Goal: Task Accomplishment & Management: Manage account settings

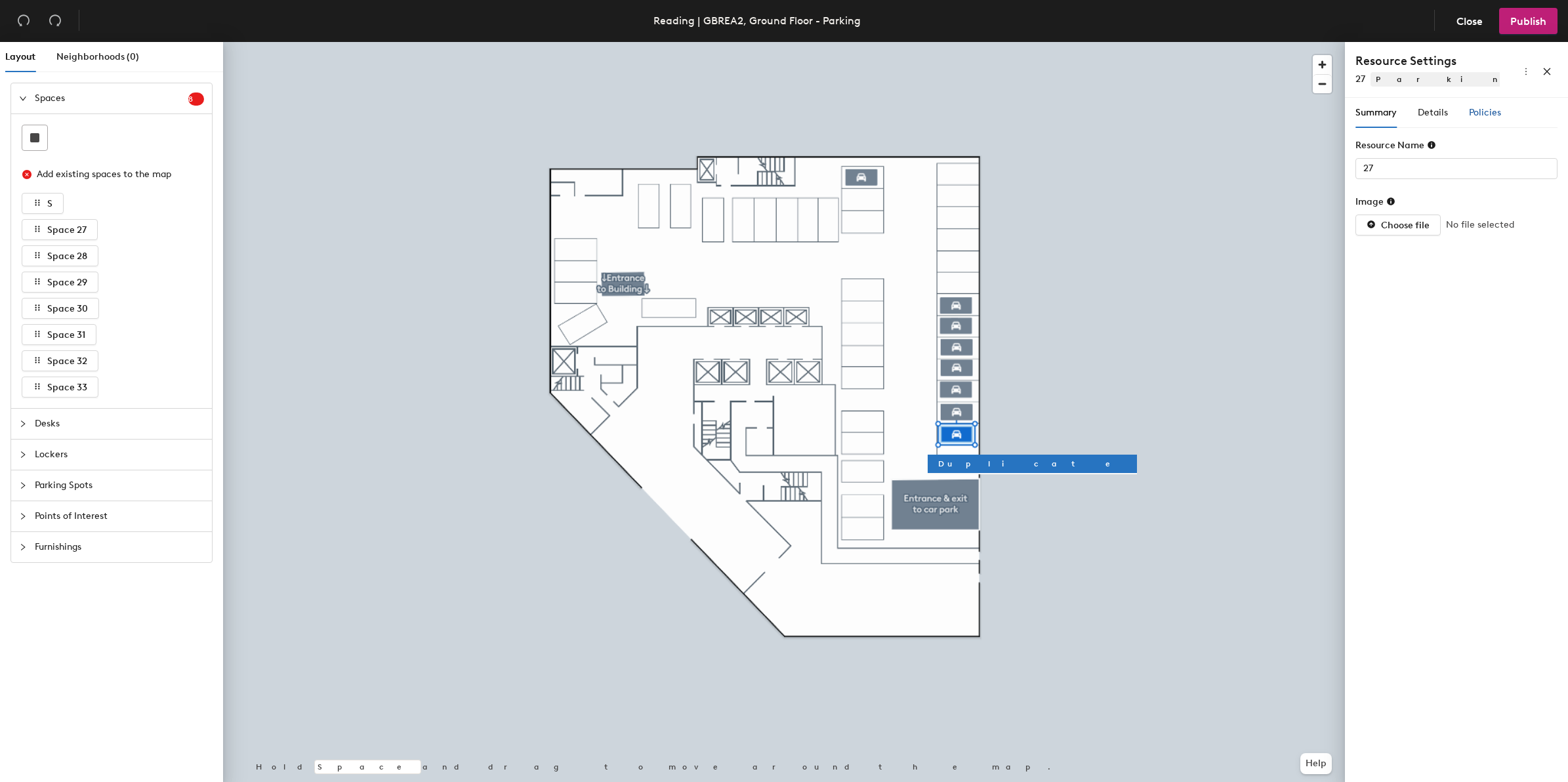
click at [1487, 112] on span "Policies" at bounding box center [1485, 112] width 32 height 11
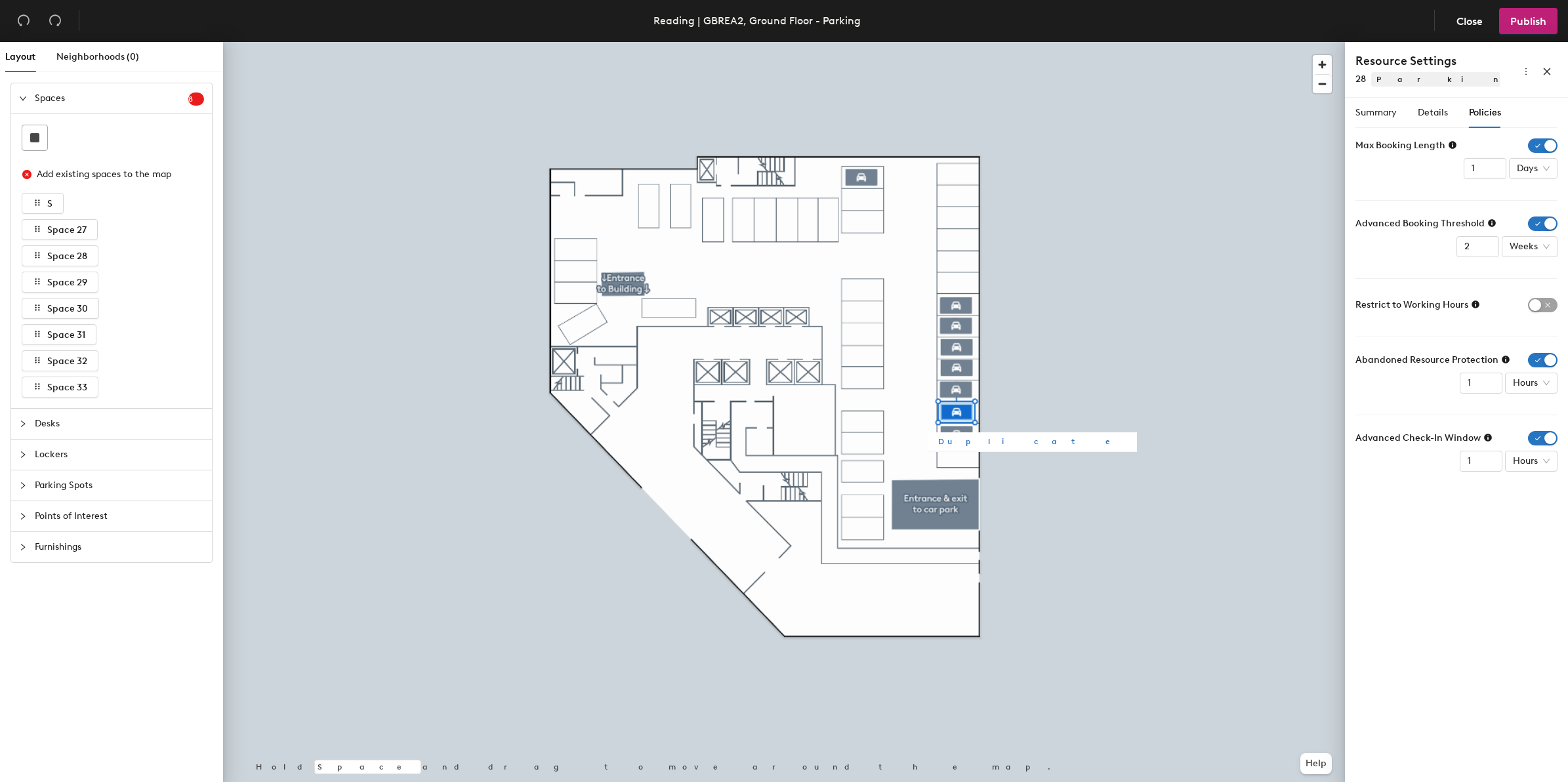
click at [968, 42] on div at bounding box center [784, 42] width 1122 height 0
drag, startPoint x: 1526, startPoint y: 243, endPoint x: 1499, endPoint y: 247, distance: 27.3
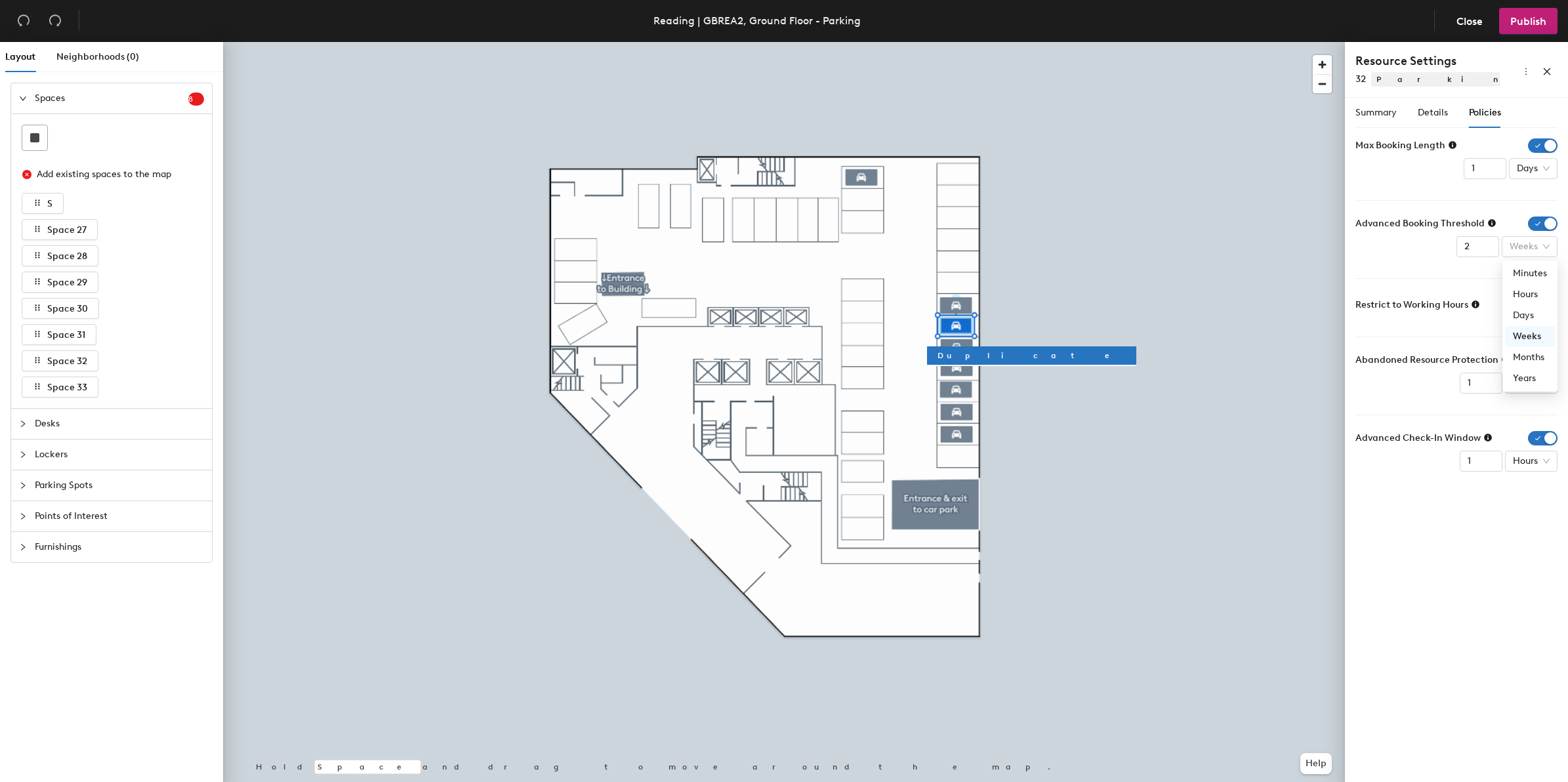
click at [1241, 42] on div at bounding box center [784, 42] width 1122 height 0
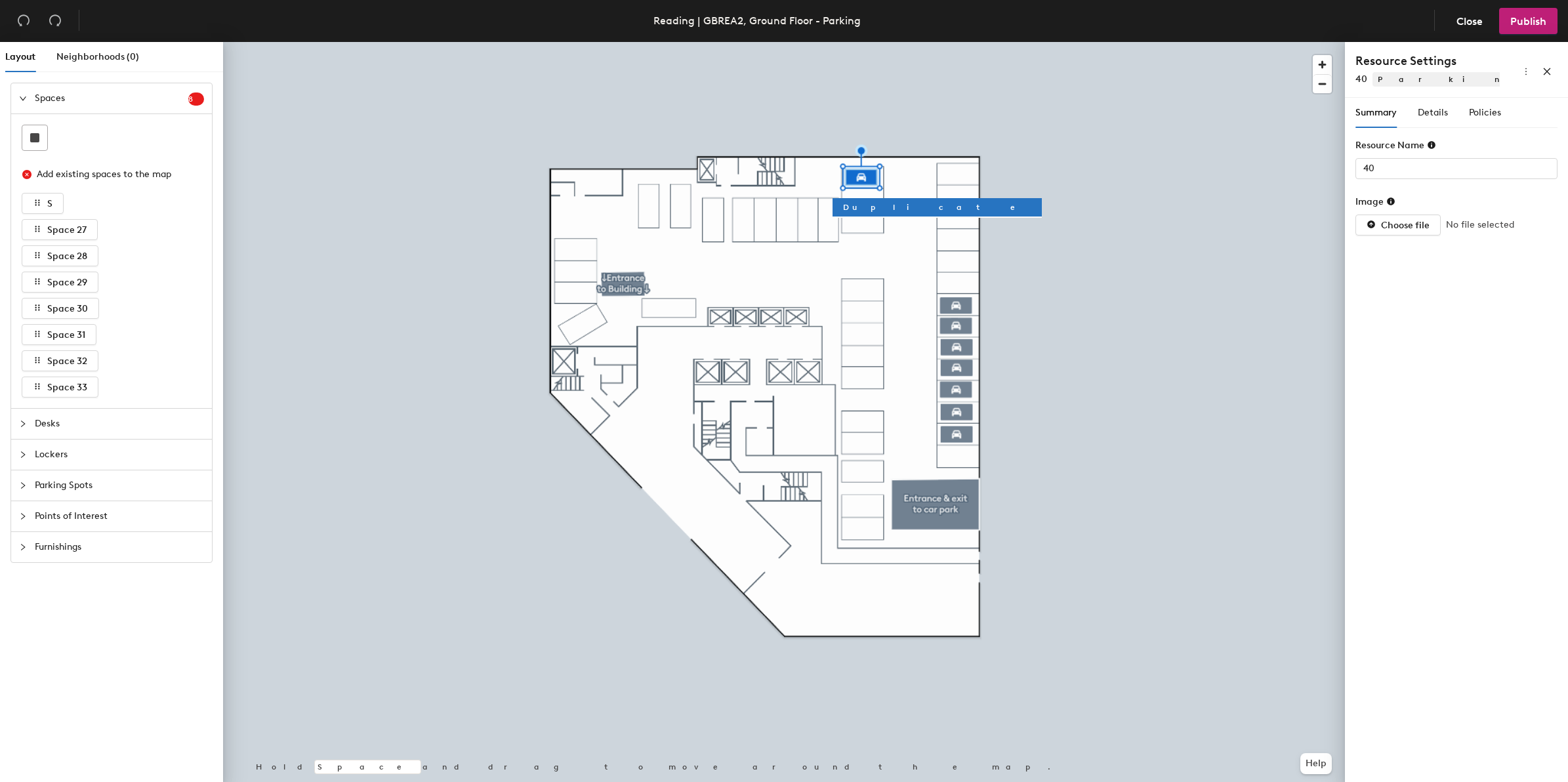
type input "29"
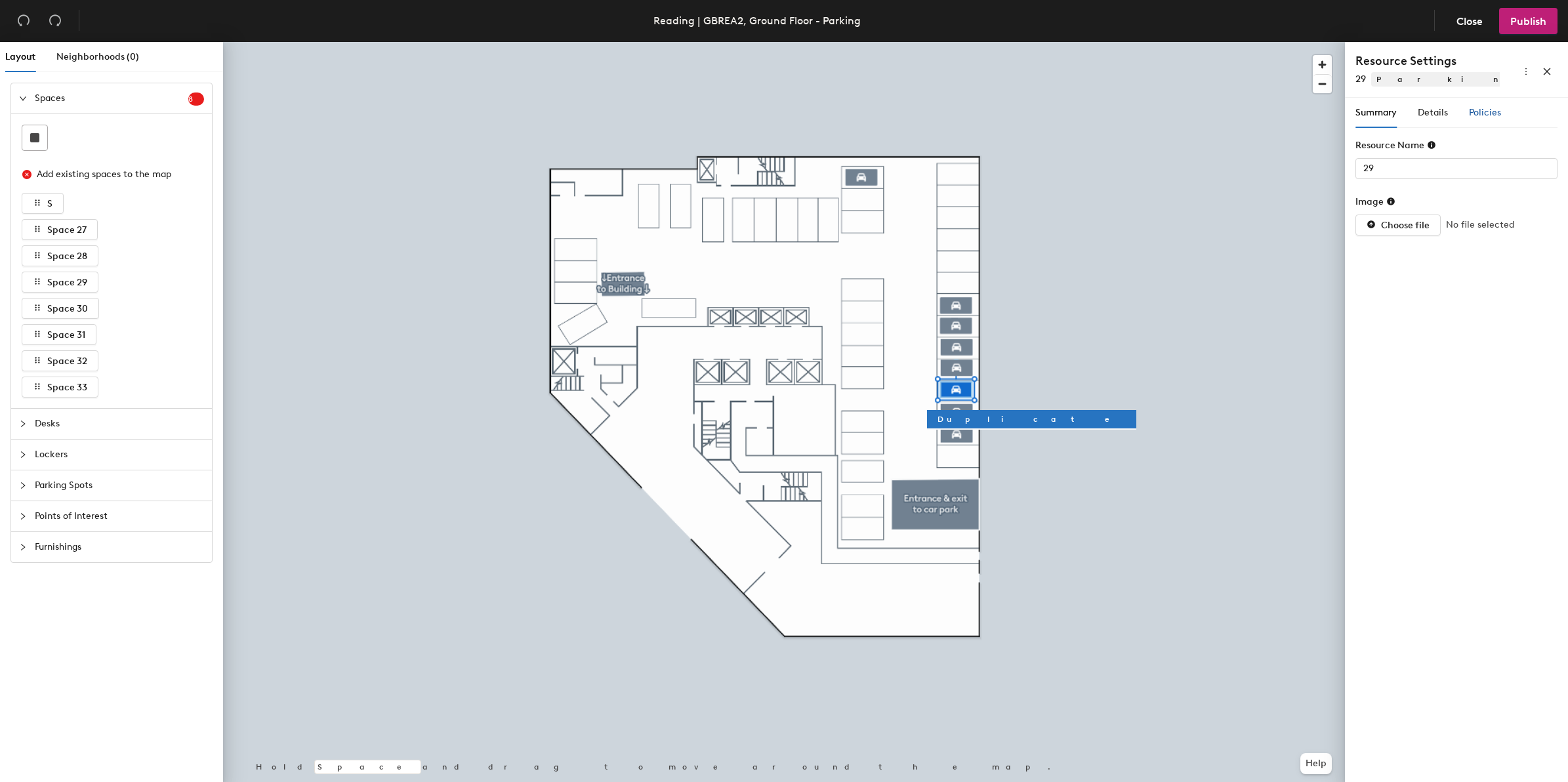
click at [1480, 114] on span "Policies" at bounding box center [1485, 112] width 32 height 11
click at [1473, 105] on div "Policies" at bounding box center [1485, 112] width 32 height 14
click at [1487, 112] on span "Policies" at bounding box center [1485, 112] width 32 height 11
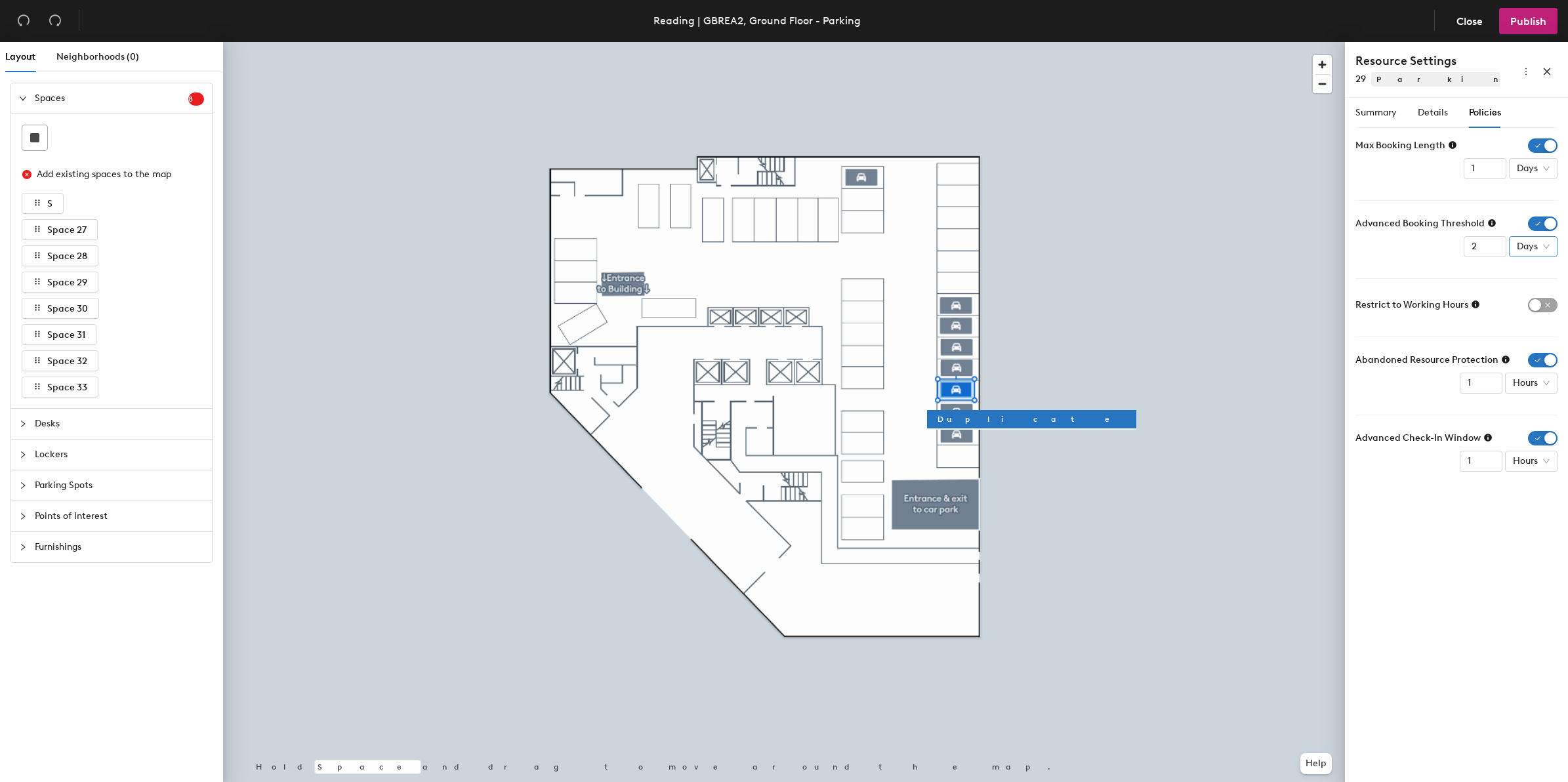
click at [1542, 251] on span "Days" at bounding box center [1532, 246] width 33 height 19
click at [1541, 333] on div "Weeks" at bounding box center [1535, 336] width 34 height 14
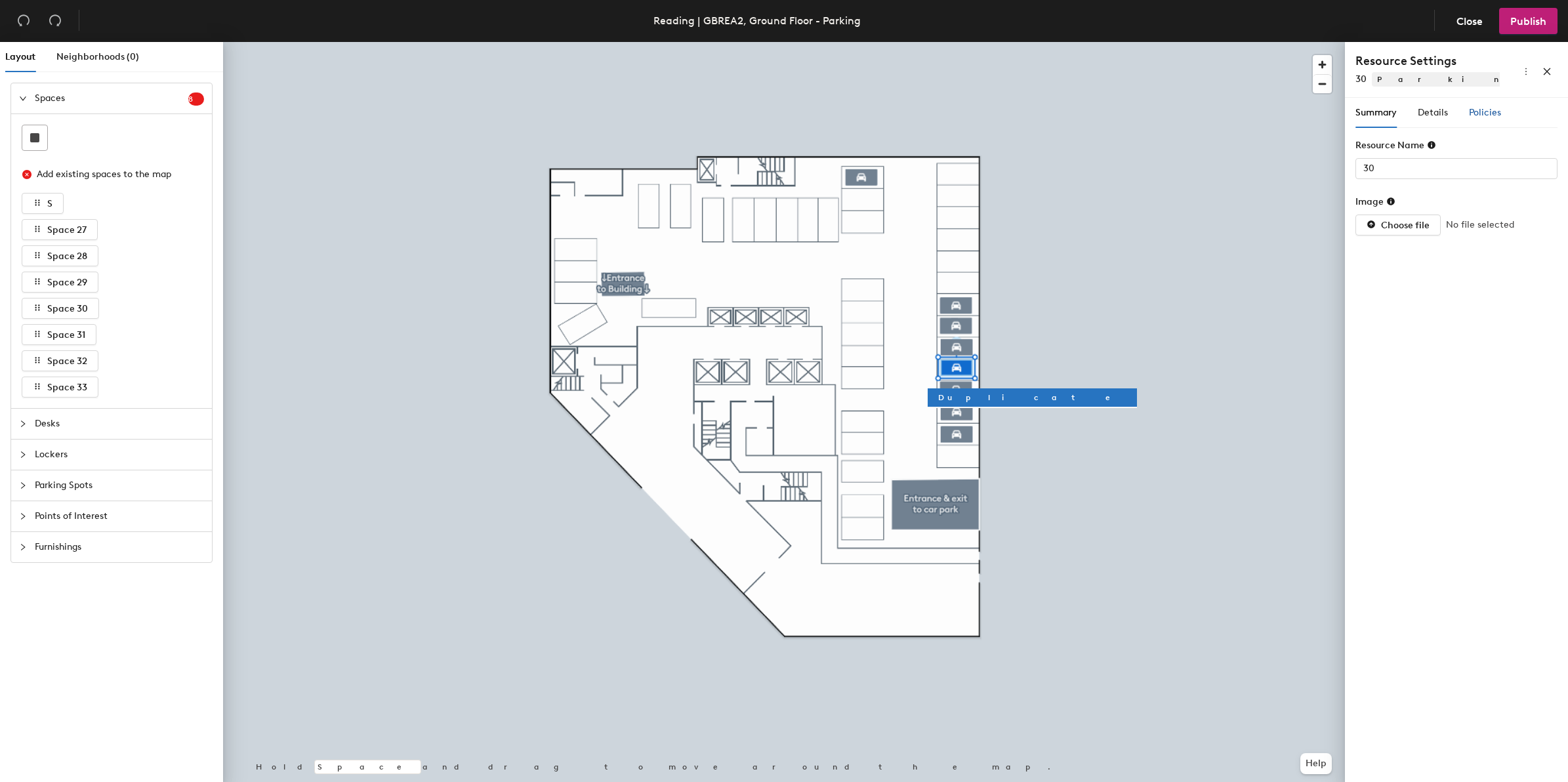
click at [1483, 107] on span "Policies" at bounding box center [1485, 112] width 32 height 11
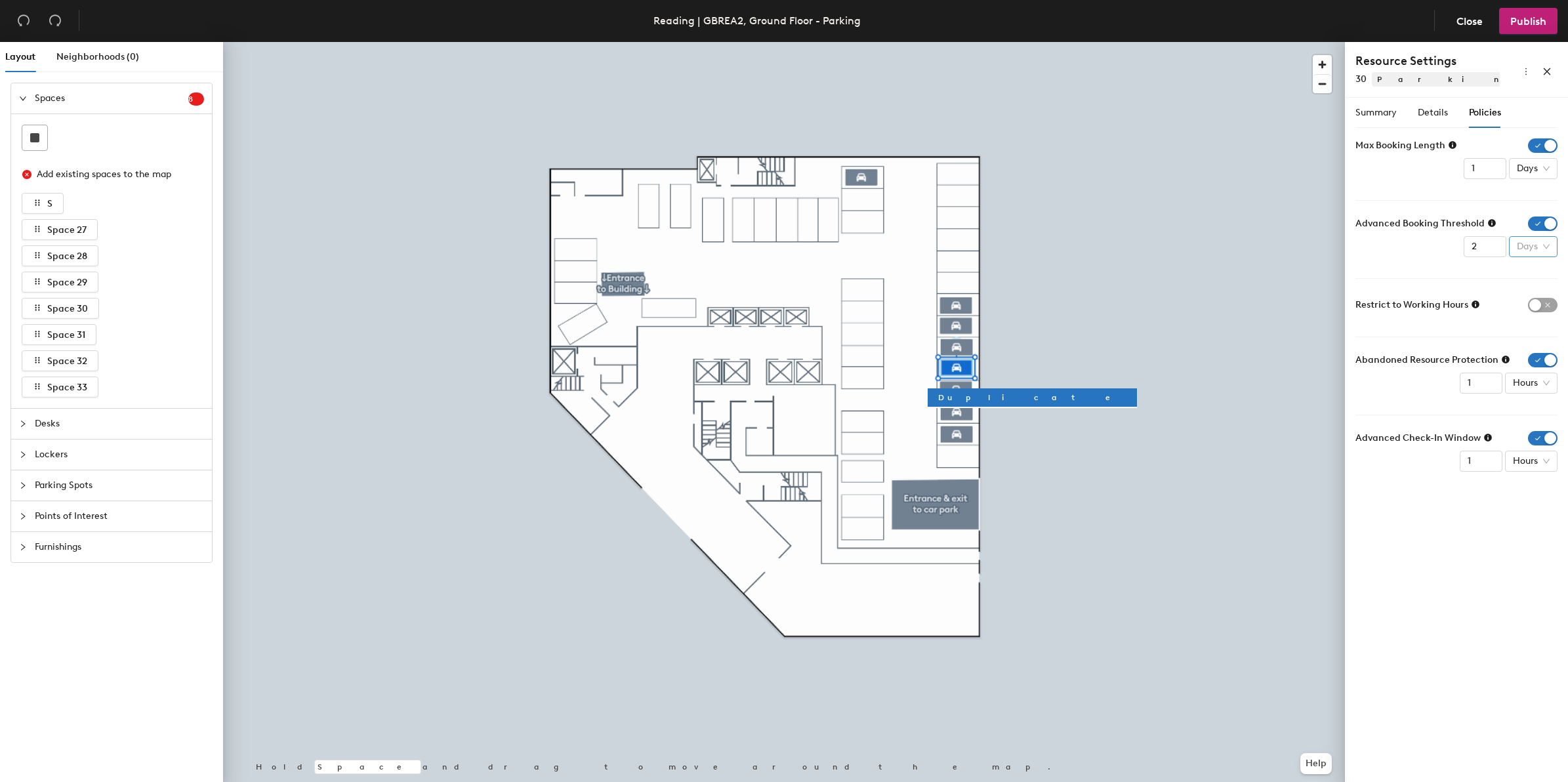
click at [1537, 247] on span "Days" at bounding box center [1532, 246] width 33 height 19
click at [1537, 339] on div "Weeks" at bounding box center [1535, 336] width 34 height 14
click at [913, 42] on div at bounding box center [784, 42] width 1122 height 0
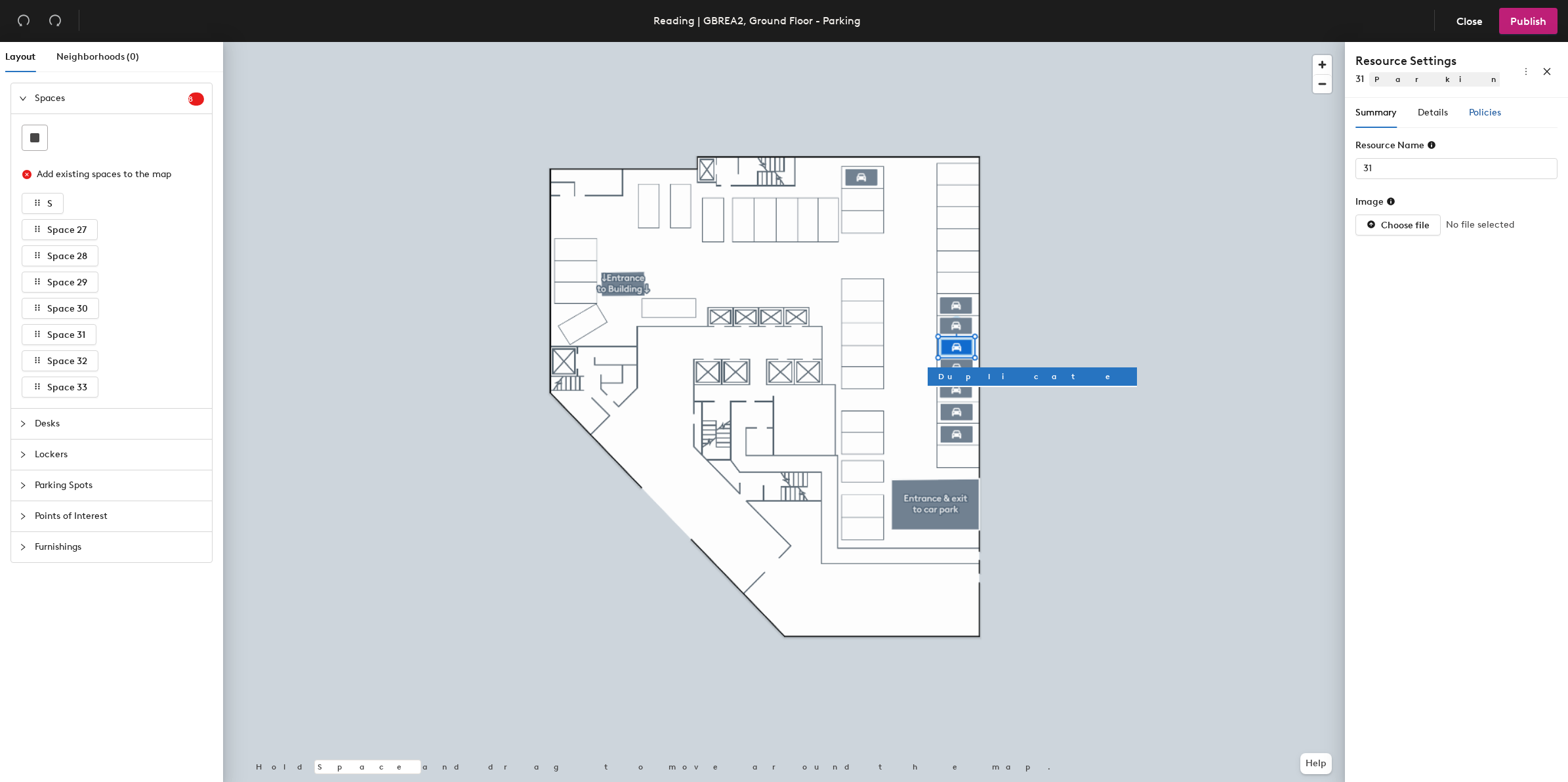
click at [1492, 112] on span "Policies" at bounding box center [1485, 112] width 32 height 11
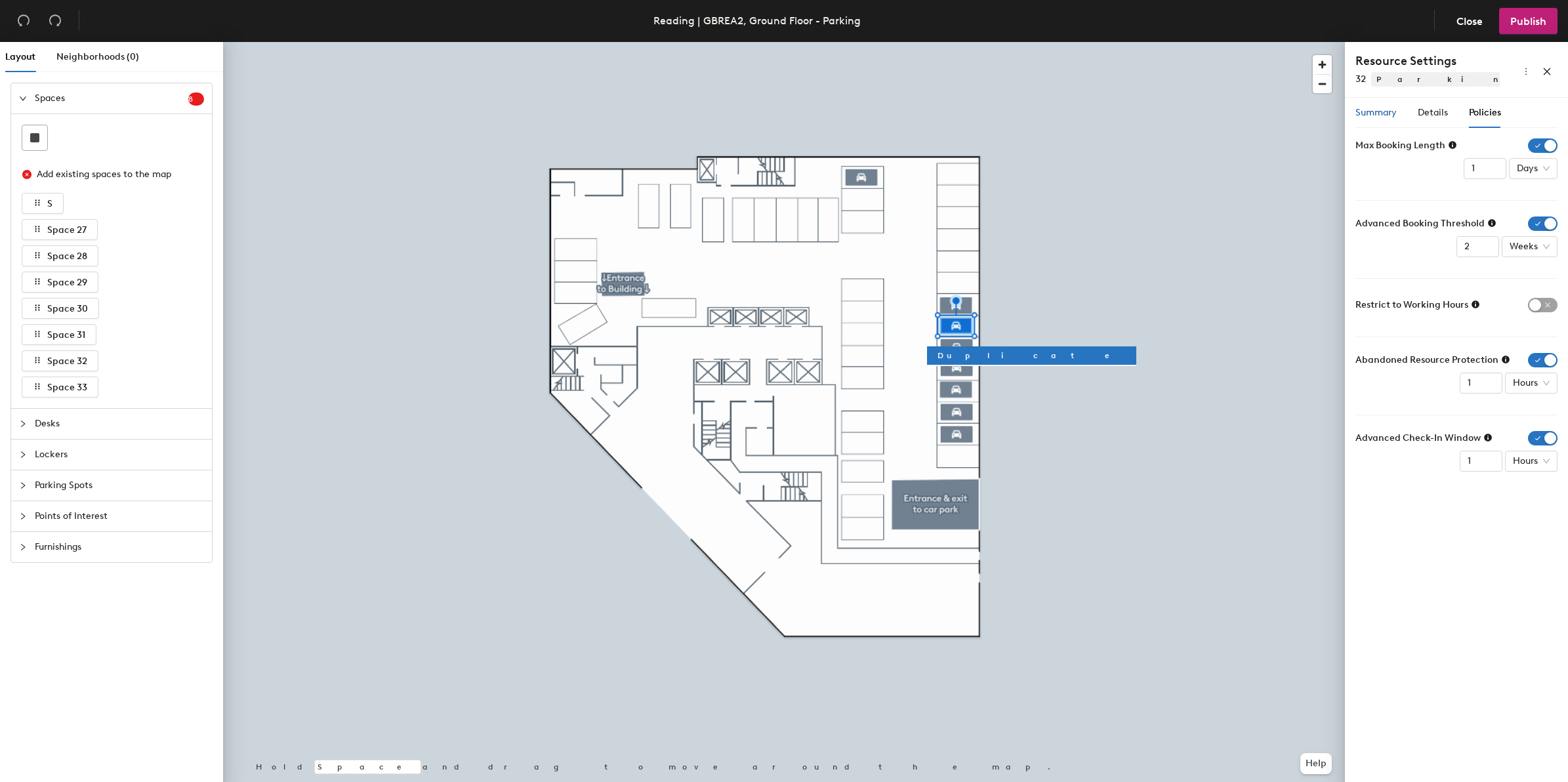
click at [1378, 119] on div "Summary" at bounding box center [1376, 112] width 42 height 14
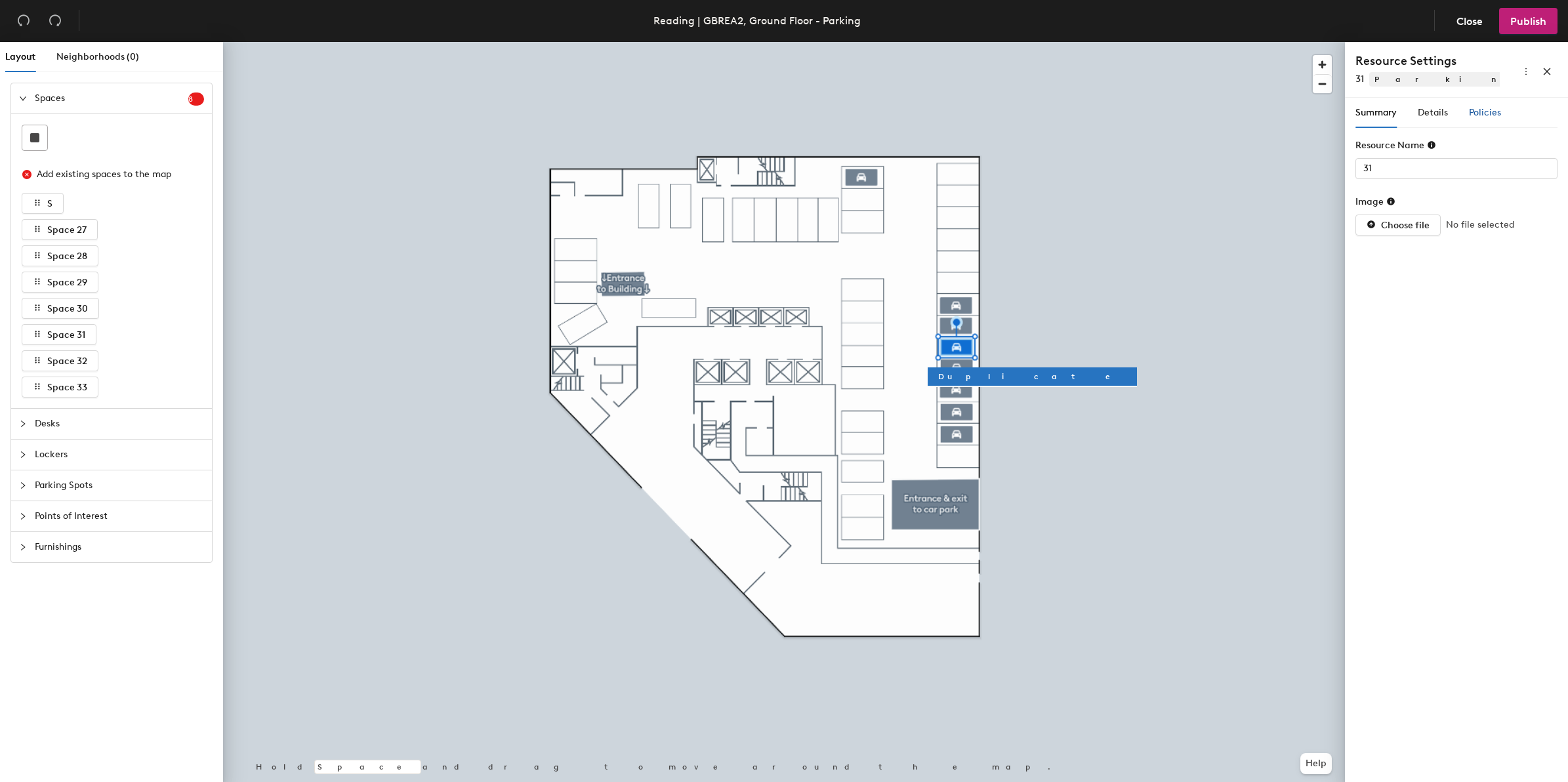
click at [1478, 114] on span "Policies" at bounding box center [1485, 112] width 32 height 11
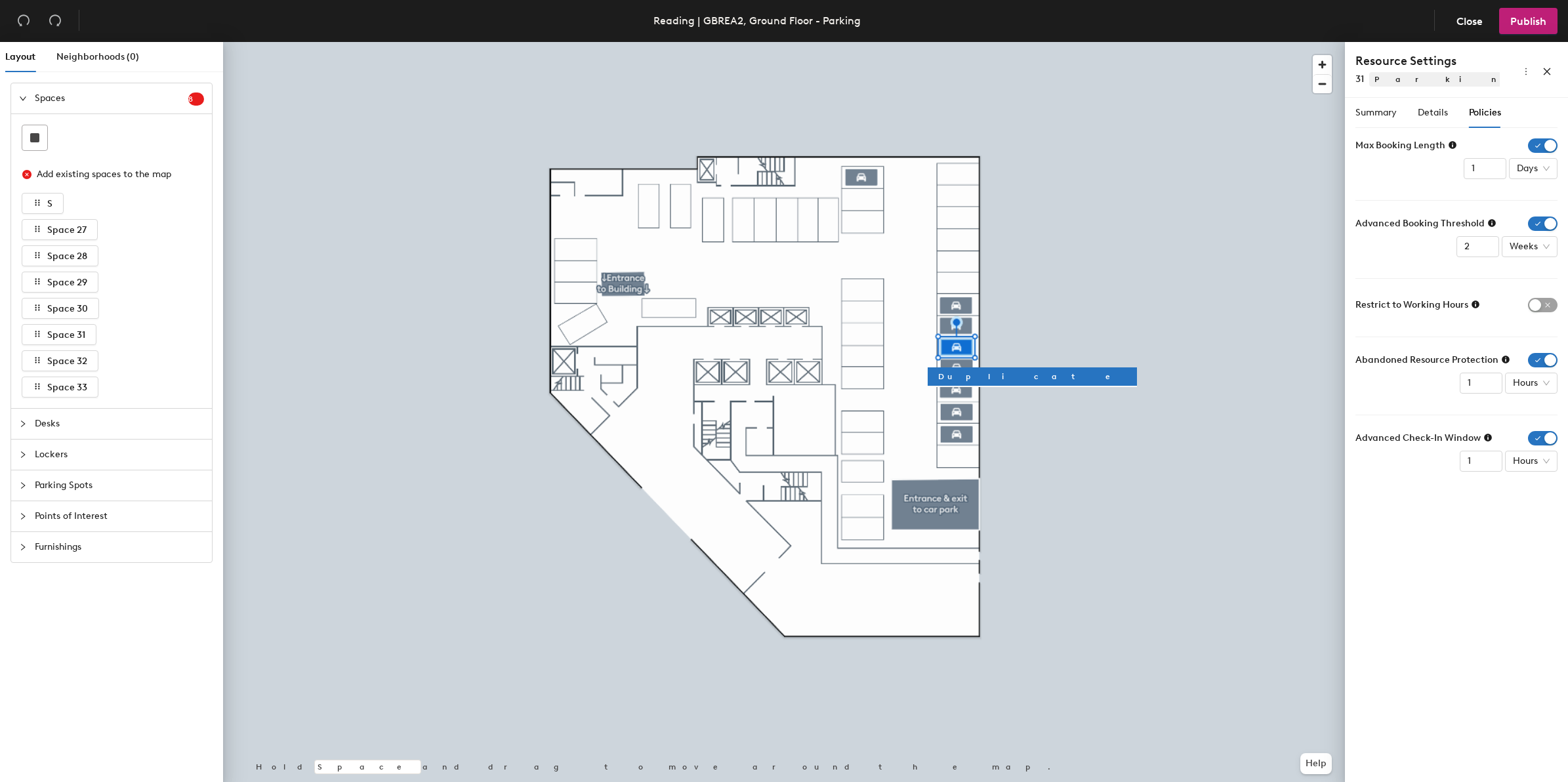
click at [869, 42] on div at bounding box center [784, 42] width 1122 height 0
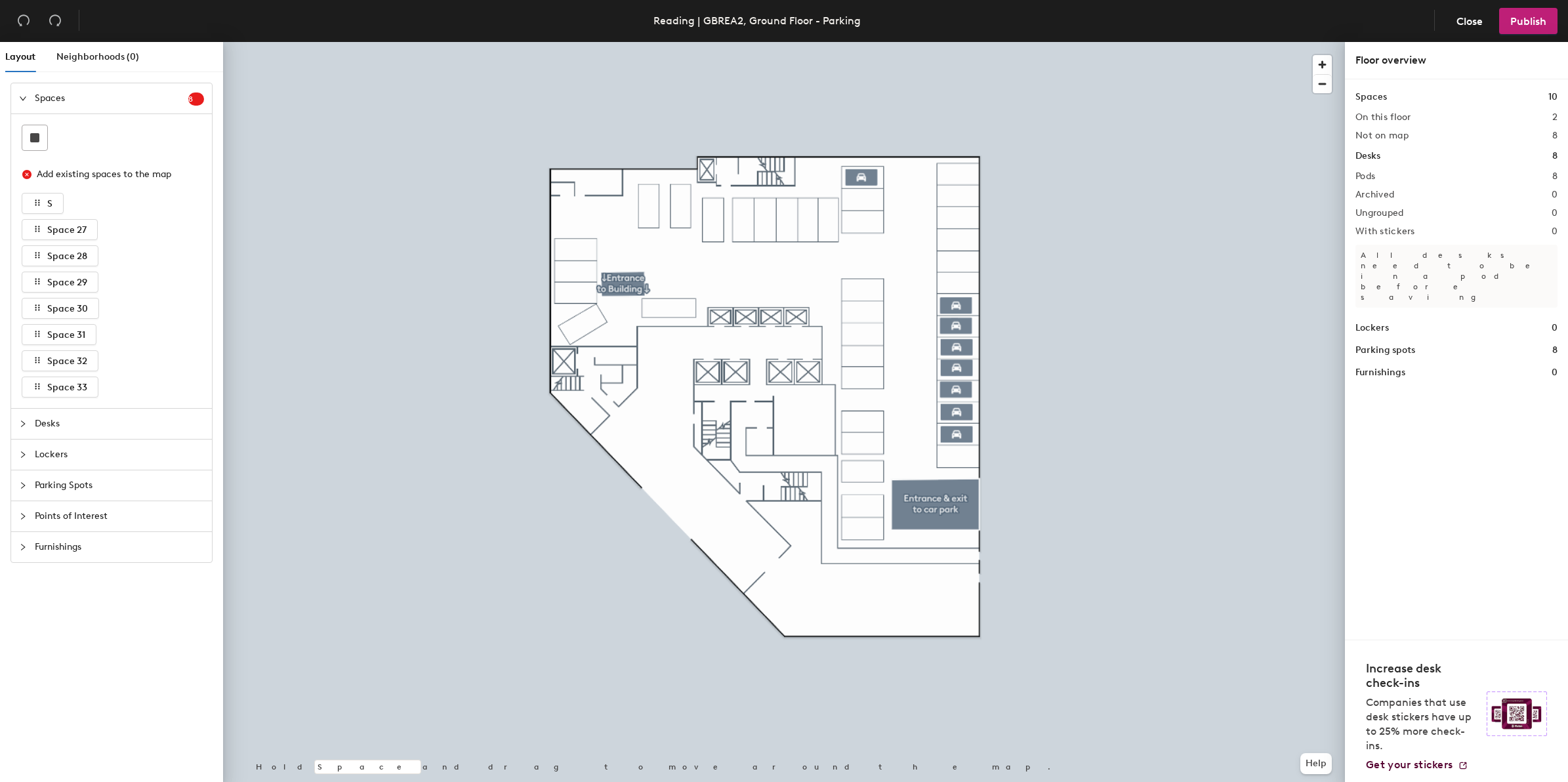
click at [963, 42] on div at bounding box center [784, 42] width 1122 height 0
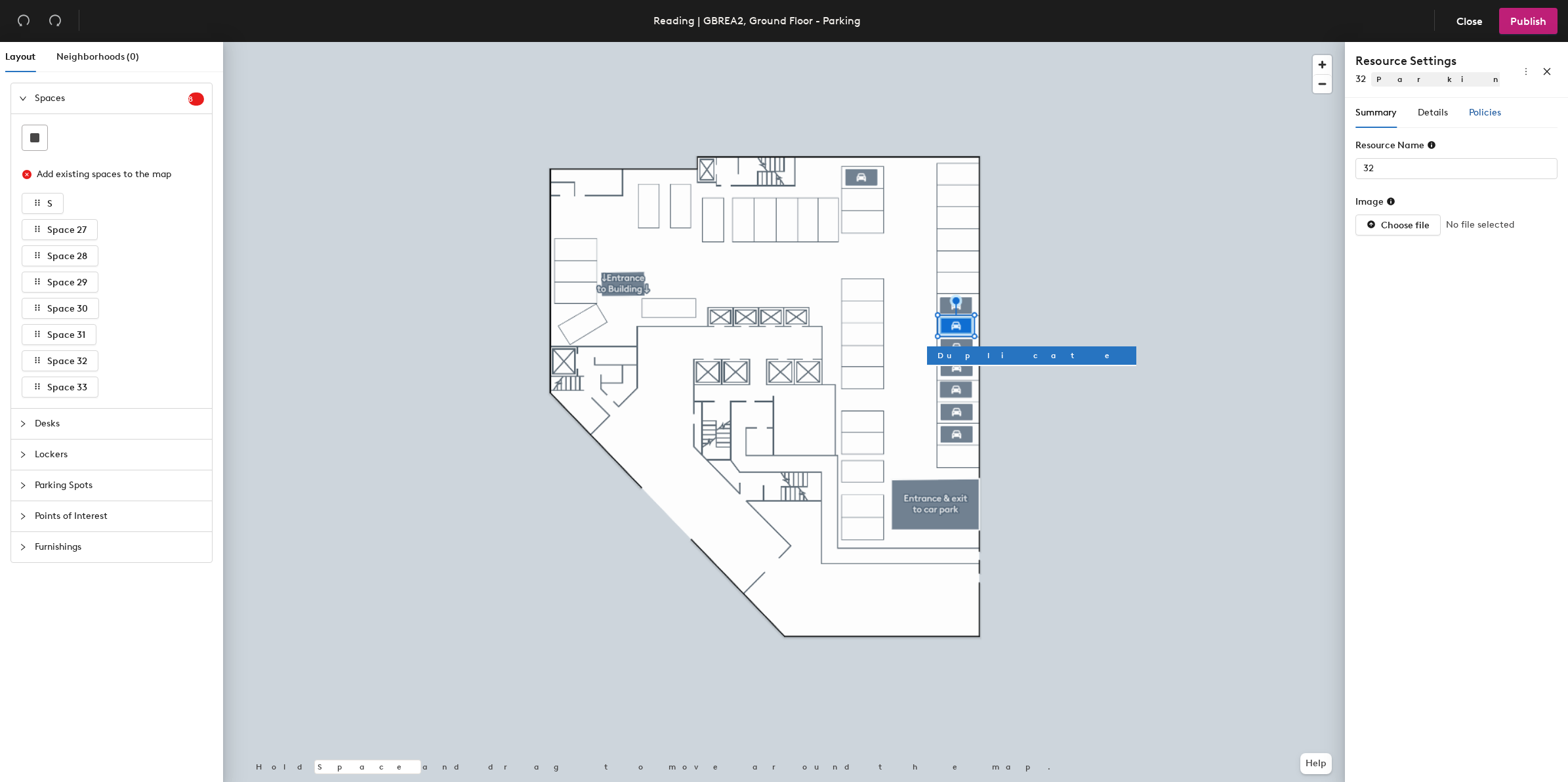
click at [1476, 107] on span "Policies" at bounding box center [1485, 112] width 32 height 11
click at [1492, 114] on span "Policies" at bounding box center [1485, 112] width 32 height 11
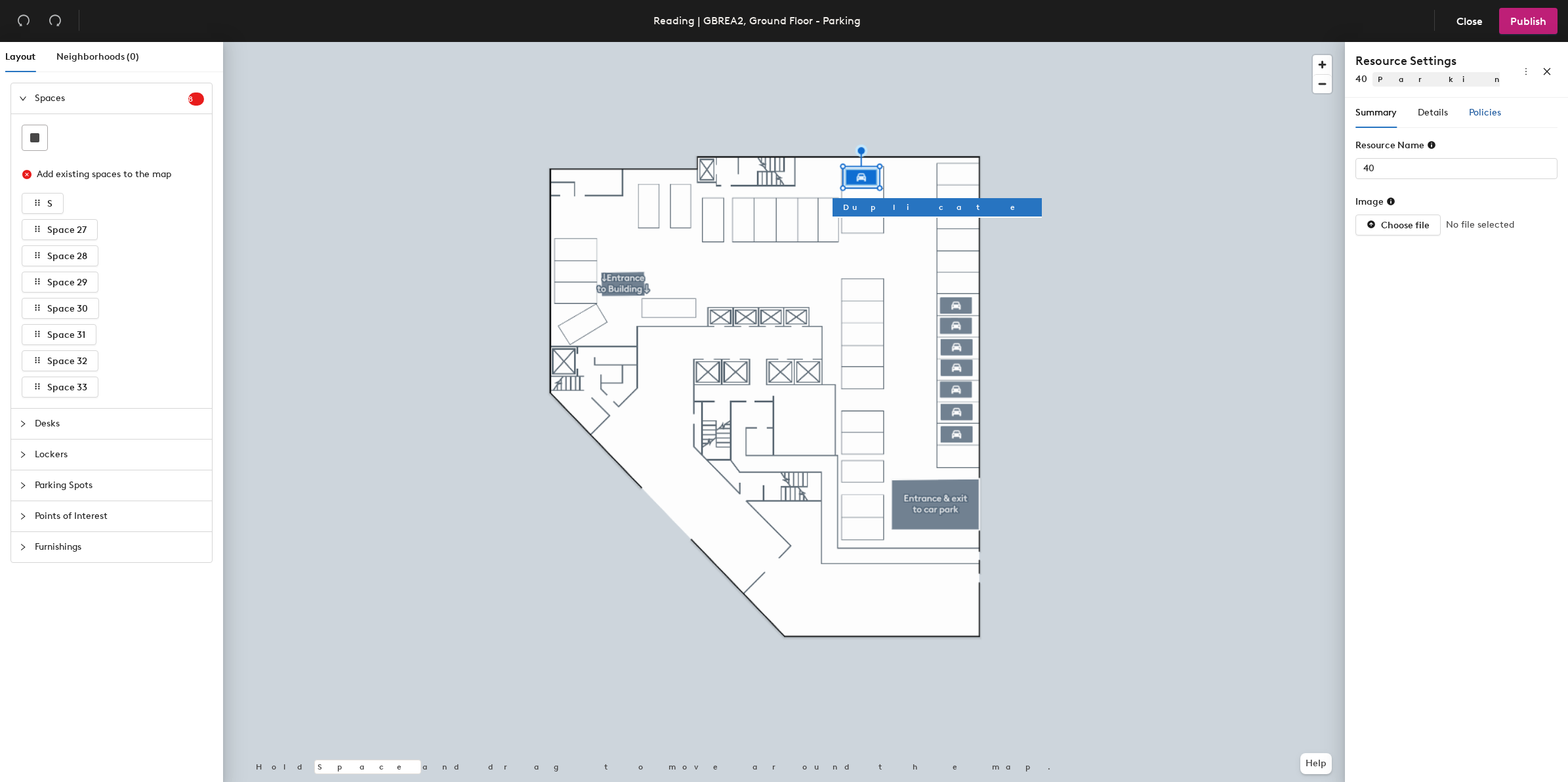
click at [1489, 112] on span "Policies" at bounding box center [1485, 112] width 32 height 11
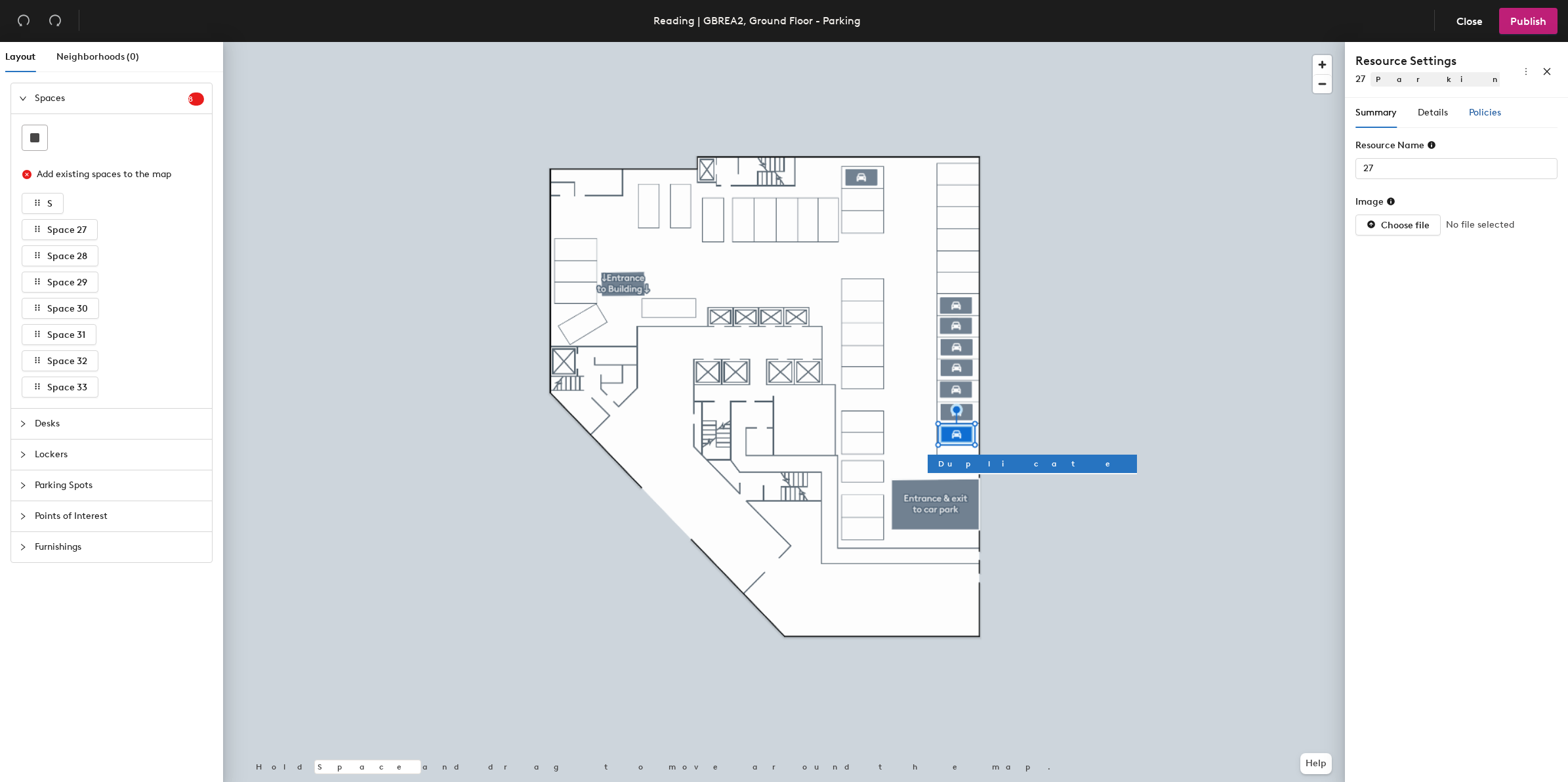
click at [1484, 110] on span "Policies" at bounding box center [1485, 112] width 32 height 11
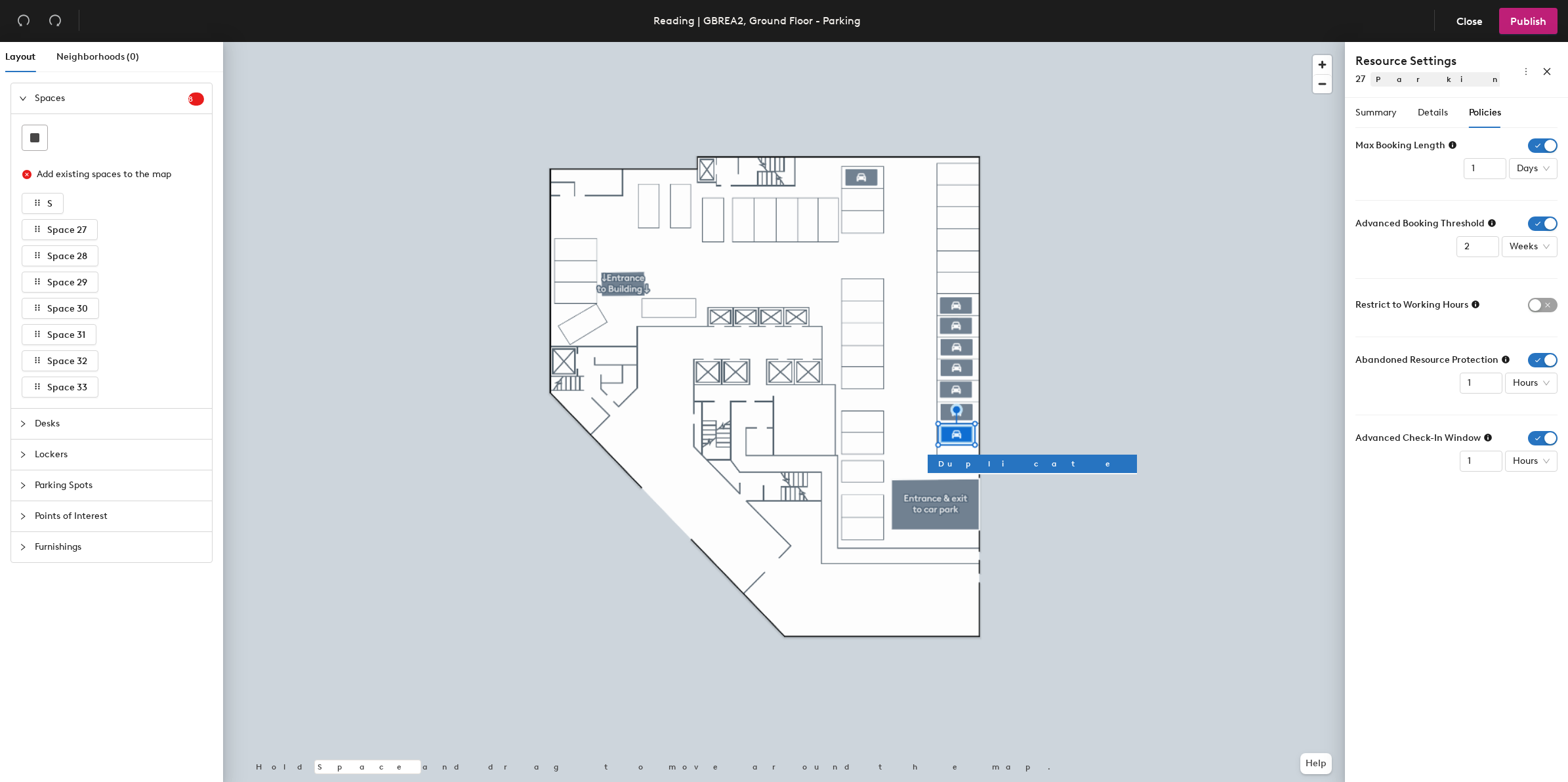
click at [21, 93] on div at bounding box center [26, 98] width 15 height 14
click at [20, 128] on icon "collapsed" at bounding box center [23, 129] width 8 height 8
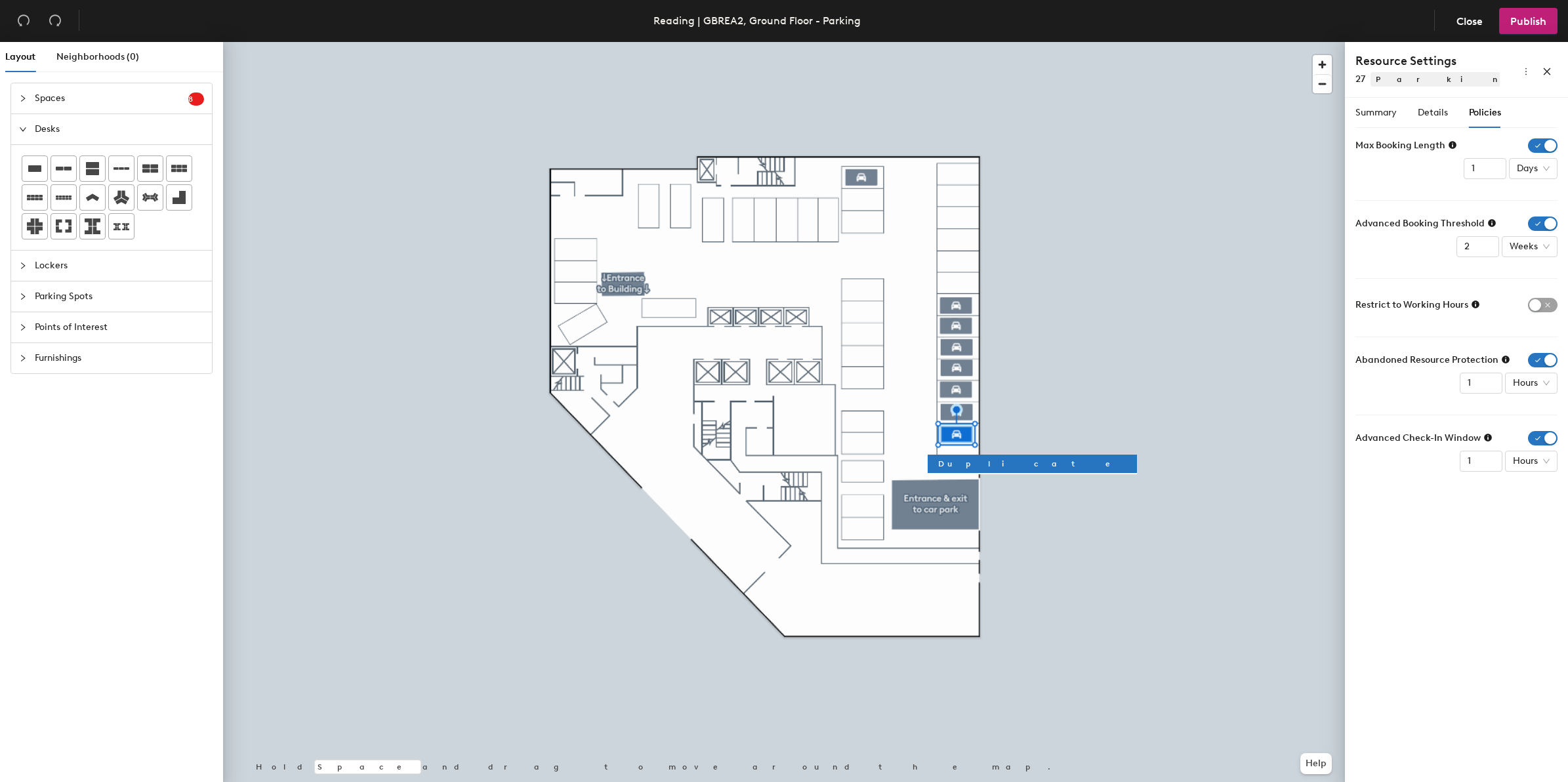
click at [20, 128] on icon "expanded" at bounding box center [23, 129] width 7 height 4
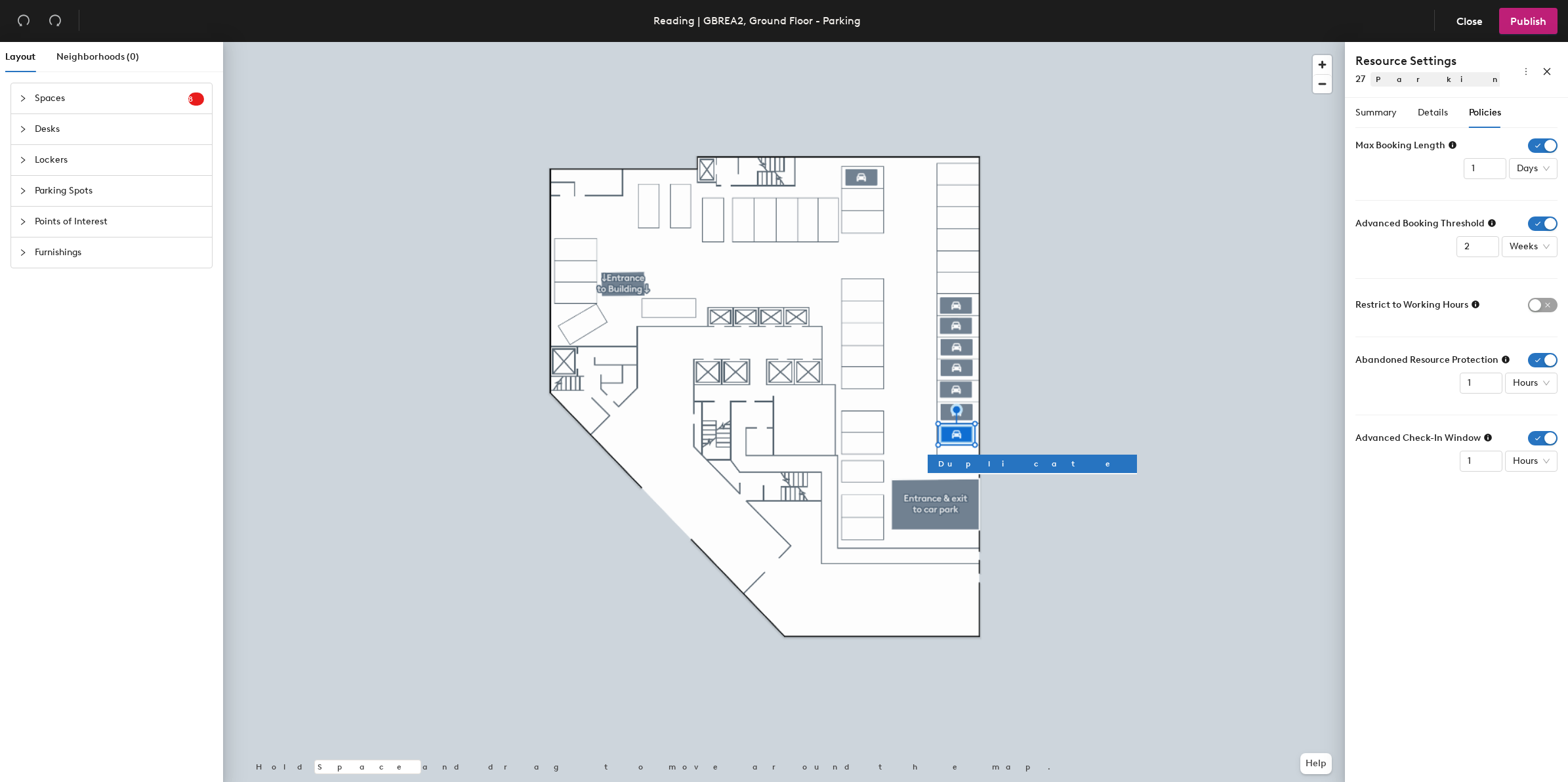
click at [25, 159] on icon "collapsed" at bounding box center [23, 160] width 8 height 8
click at [25, 159] on icon "expanded" at bounding box center [23, 160] width 7 height 4
click at [25, 185] on div at bounding box center [26, 190] width 15 height 14
click at [24, 220] on icon "collapsed" at bounding box center [23, 222] width 8 height 8
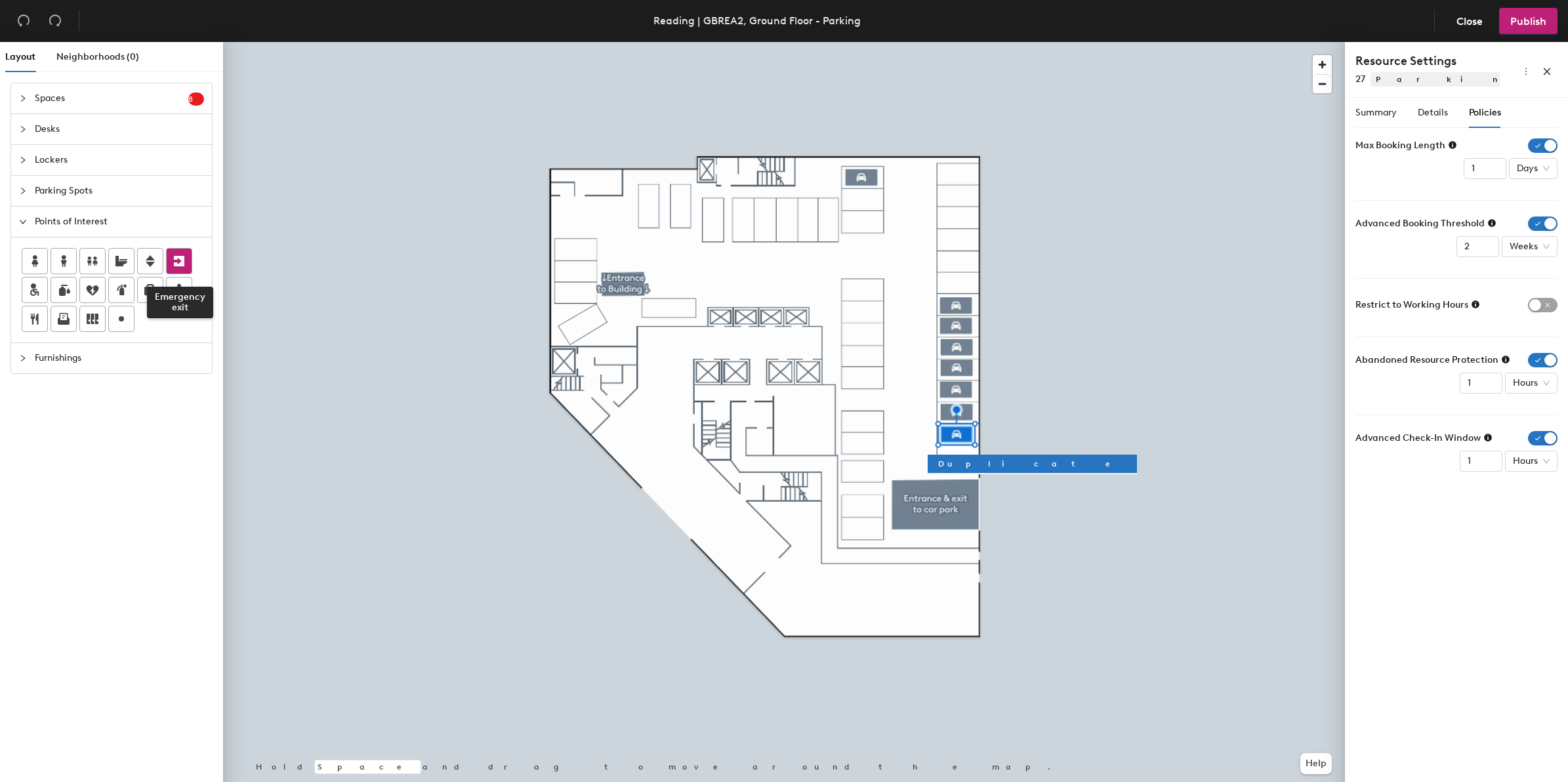
click at [185, 255] on icon at bounding box center [179, 261] width 15 height 15
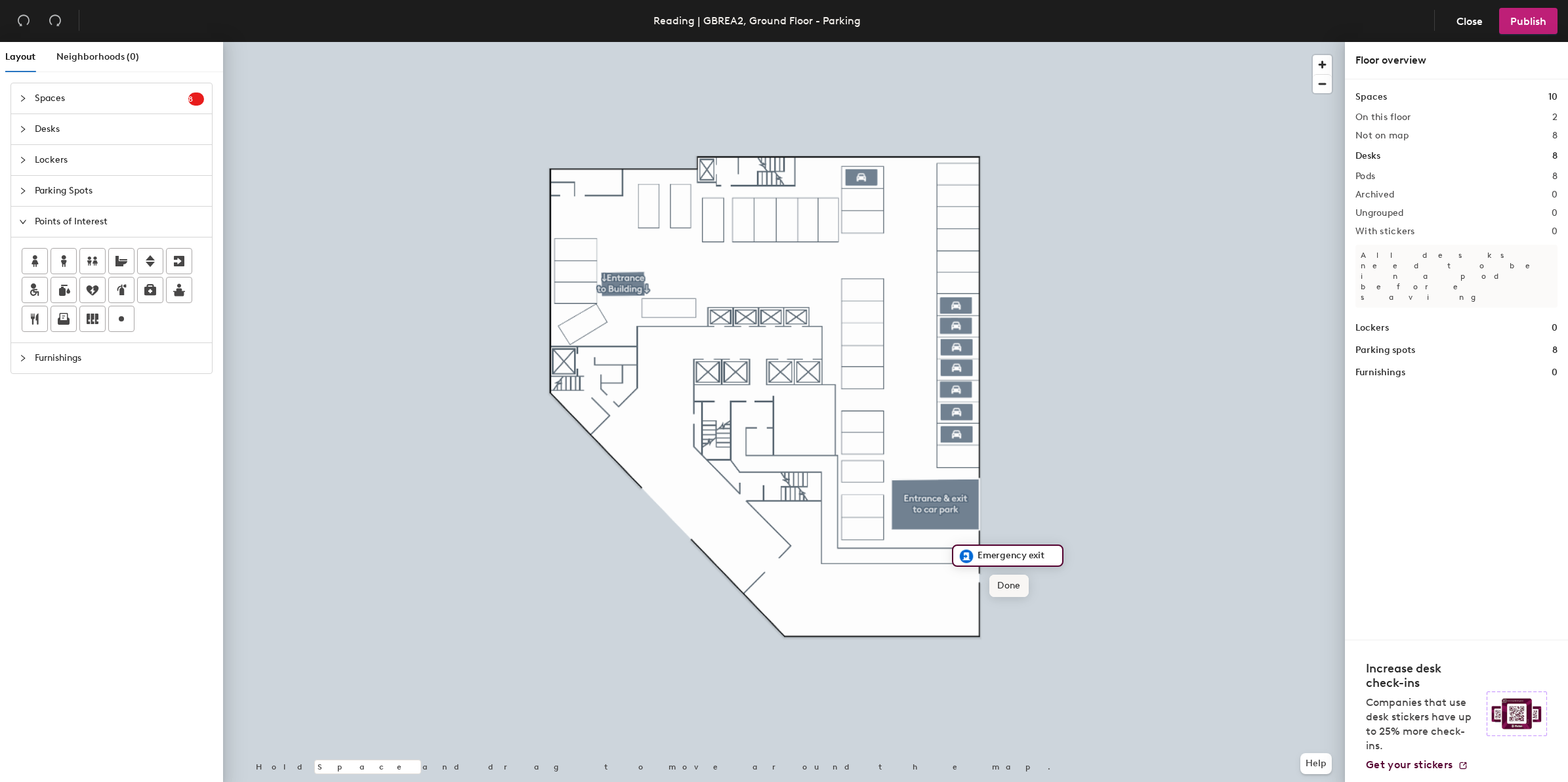
click at [1012, 592] on span "Done" at bounding box center [1008, 585] width 39 height 22
click at [181, 266] on icon at bounding box center [179, 261] width 11 height 11
click at [766, 463] on span "Done" at bounding box center [779, 466] width 39 height 22
click at [1520, 24] on span "Publish" at bounding box center [1528, 21] width 36 height 13
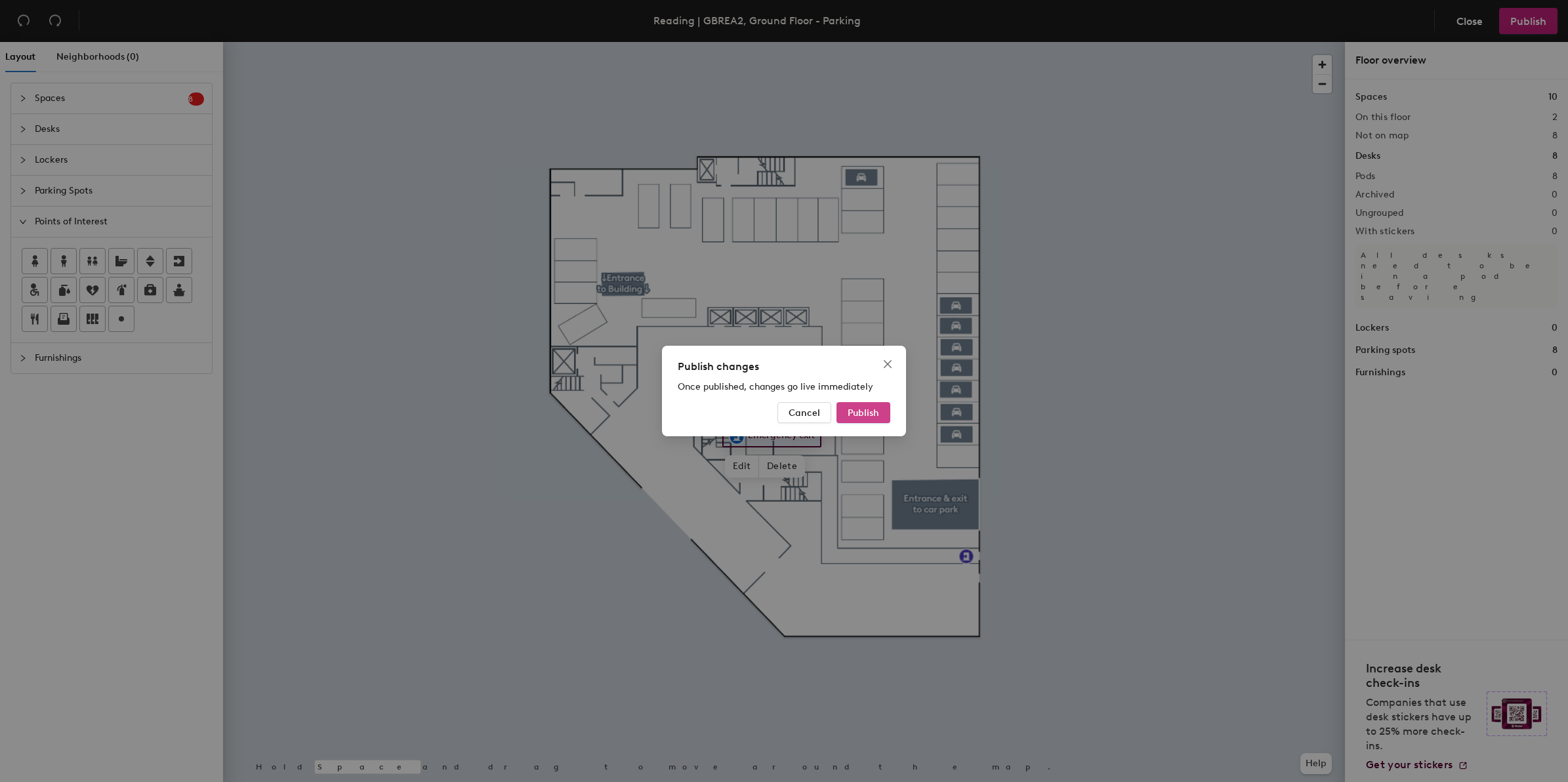
click at [855, 415] on span "Publish" at bounding box center [863, 412] width 32 height 11
